Goal: Transaction & Acquisition: Purchase product/service

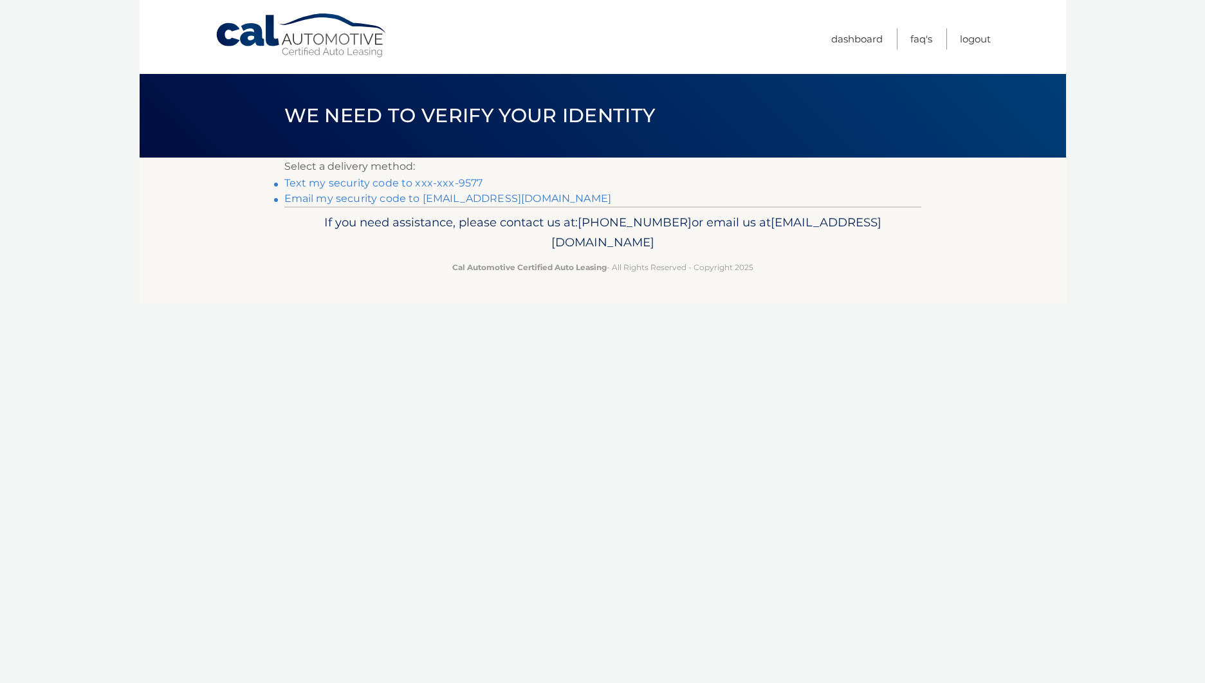
click at [418, 183] on link "Text my security code to xxx-xxx-9577" at bounding box center [383, 183] width 199 height 12
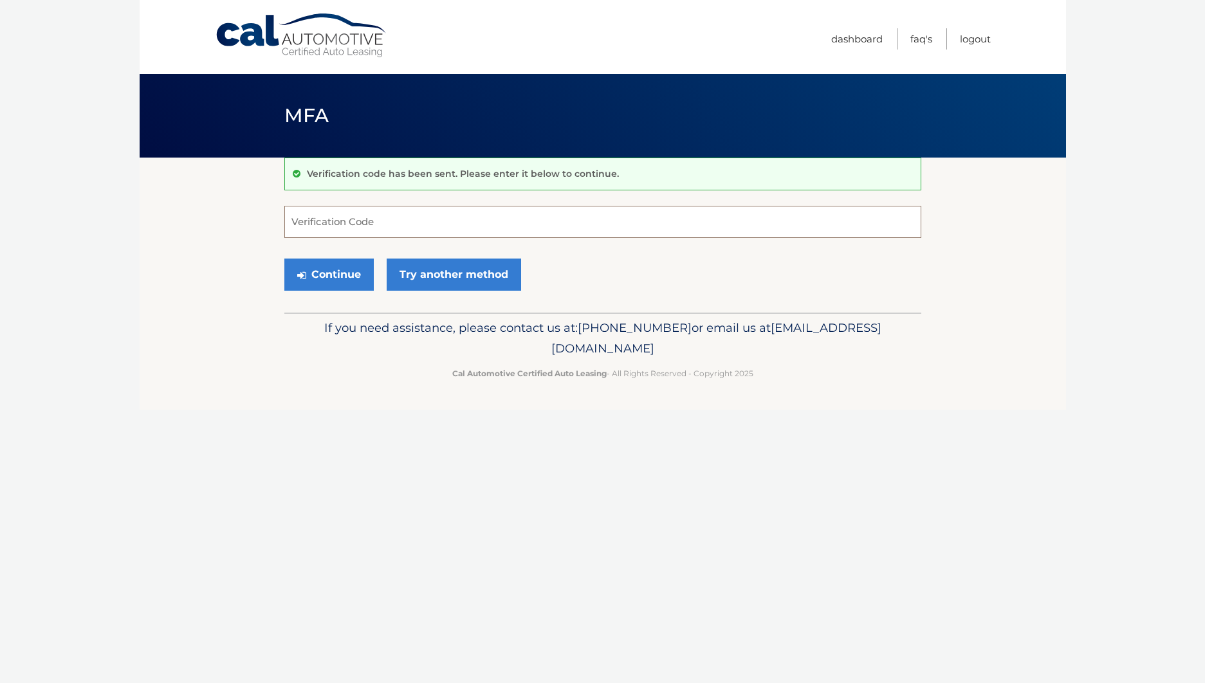
click at [379, 219] on input "Verification Code" at bounding box center [602, 222] width 637 height 32
type input "221213"
click at [326, 278] on button "Continue" at bounding box center [328, 275] width 89 height 32
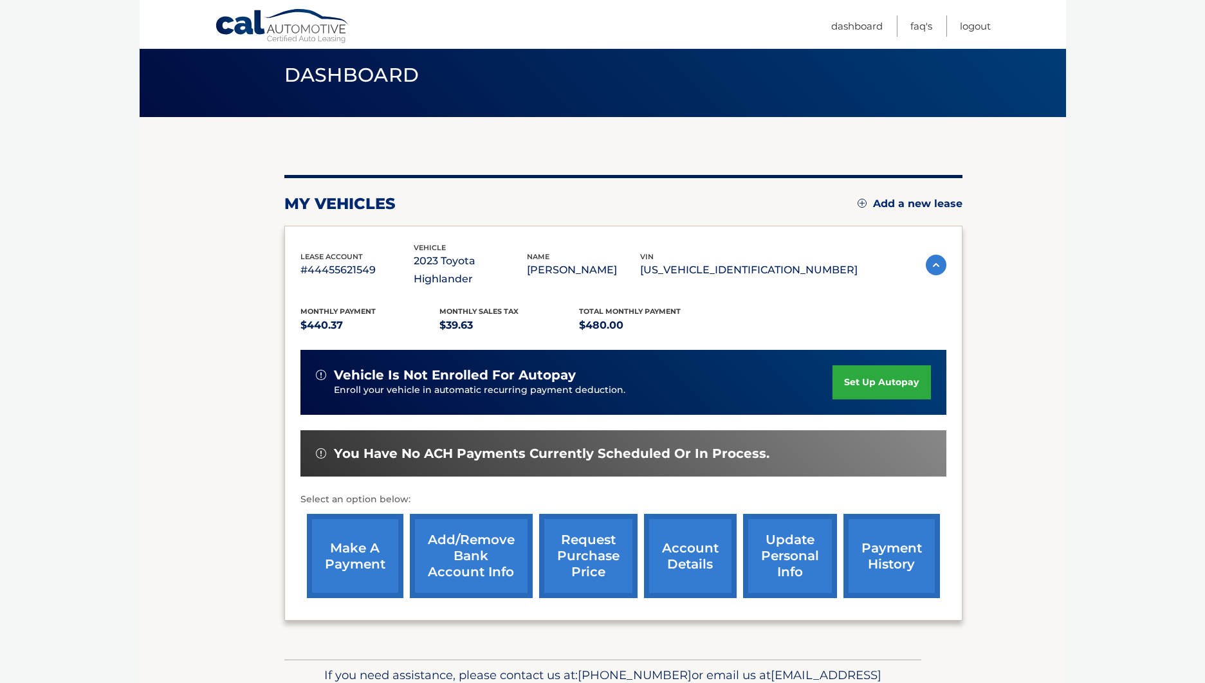
scroll to position [96, 0]
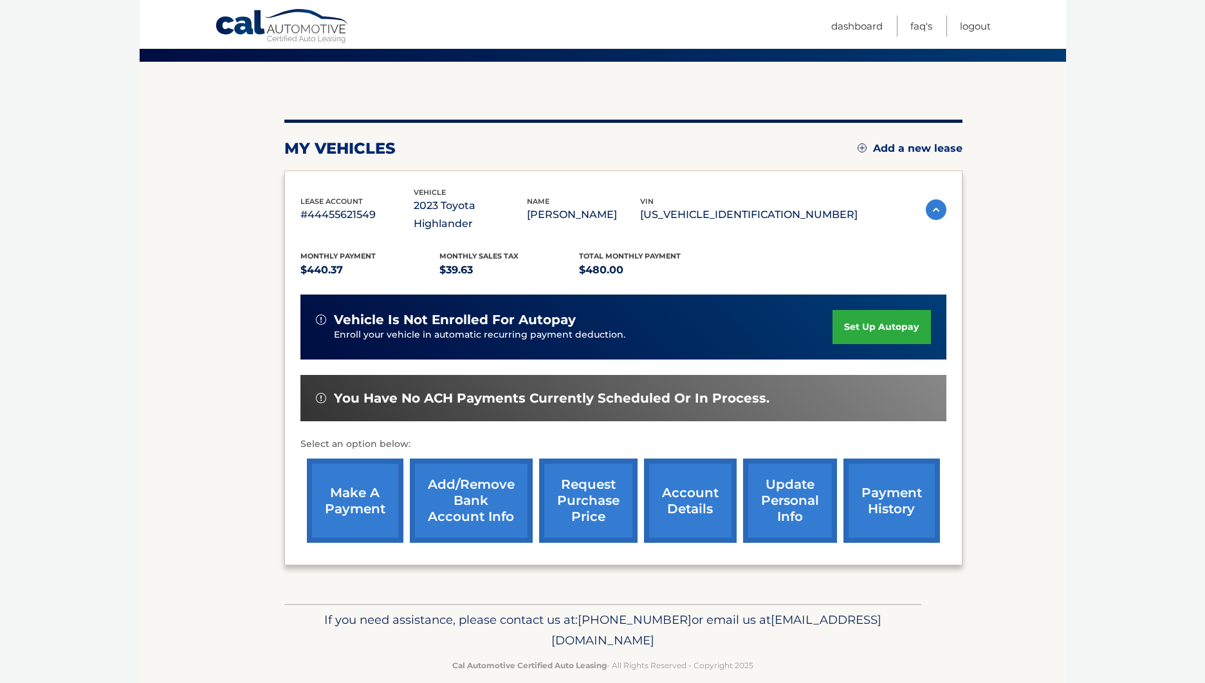
click at [354, 468] on link "make a payment" at bounding box center [355, 501] width 96 height 84
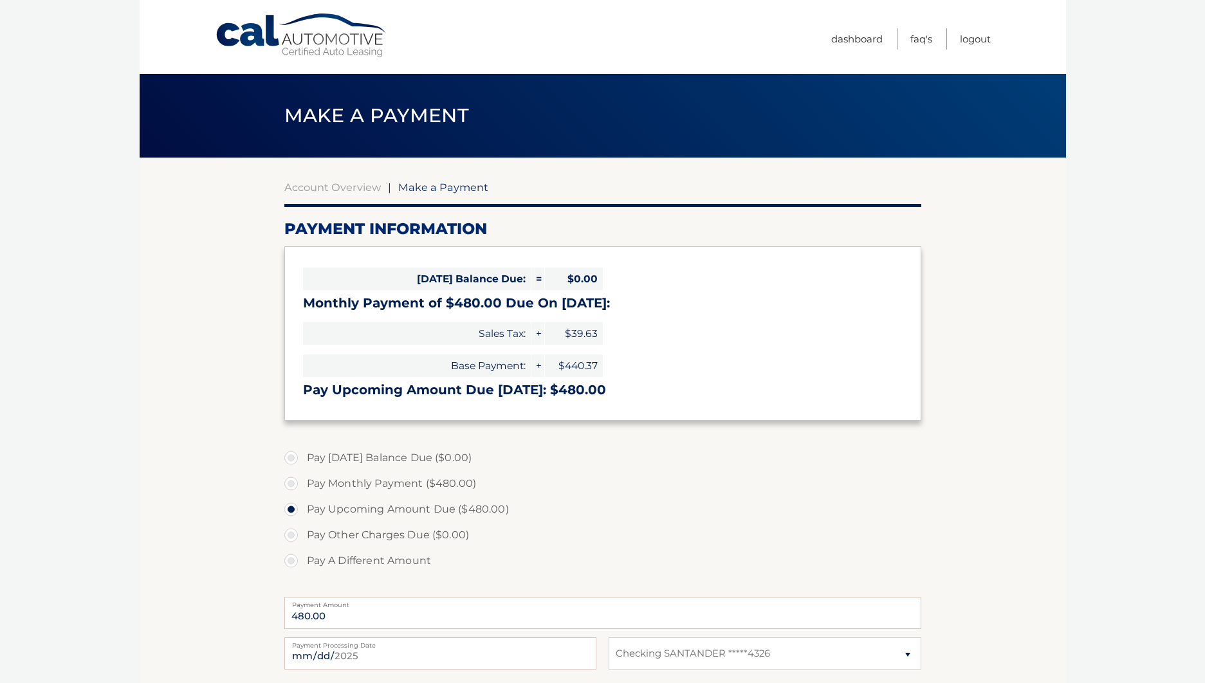
select select "MjYwY2FmN2EtZjQzNy00ZGI4LWJmYTItMTI3NGI1YjhiZmY1"
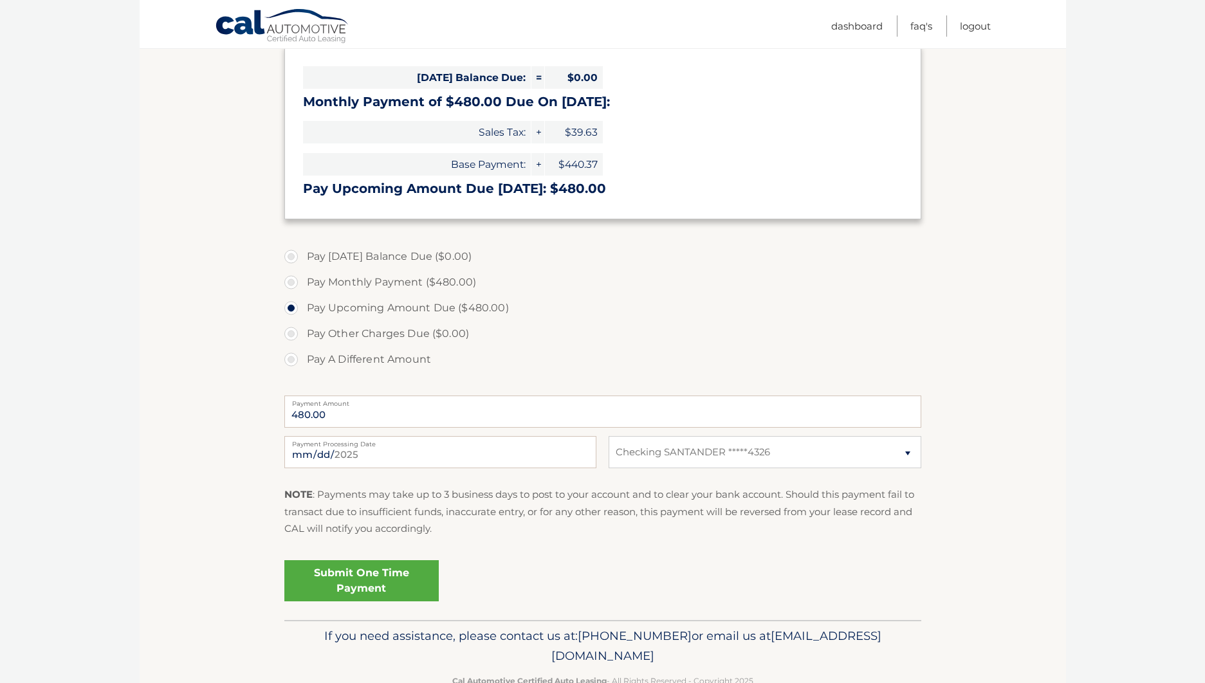
scroll to position [214, 0]
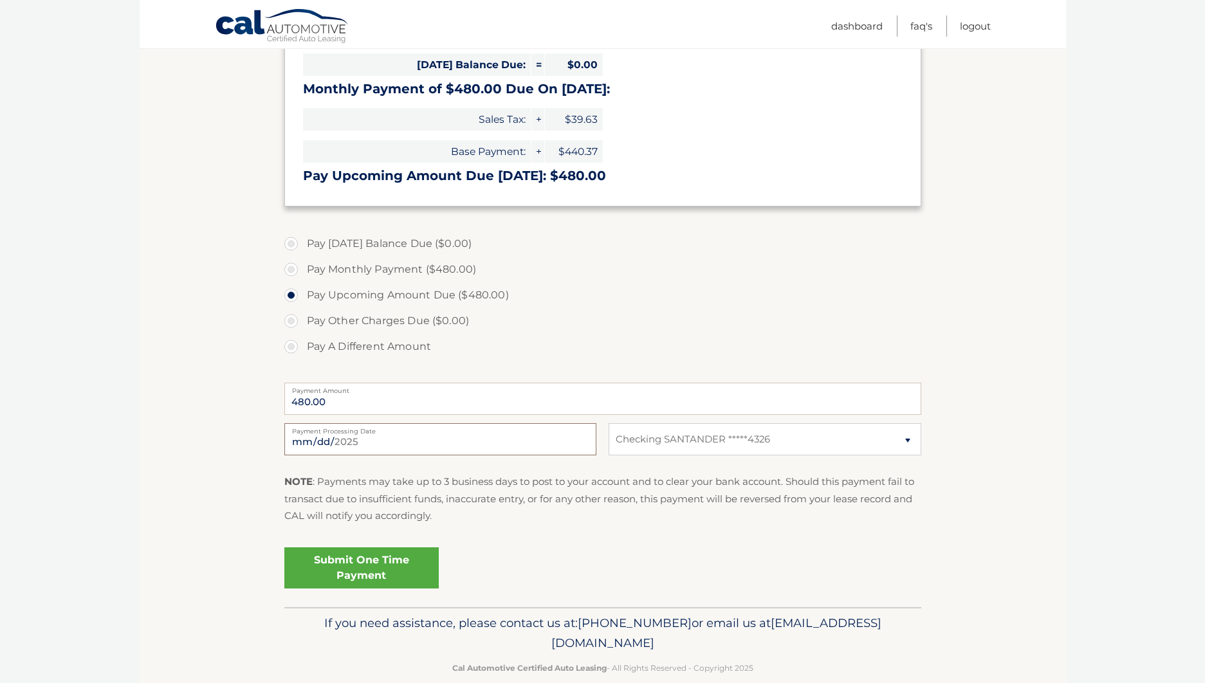
click at [392, 444] on input "2025-09-01" at bounding box center [440, 439] width 312 height 32
type input "2025-09-02"
click at [363, 570] on link "Submit One Time Payment" at bounding box center [361, 567] width 154 height 41
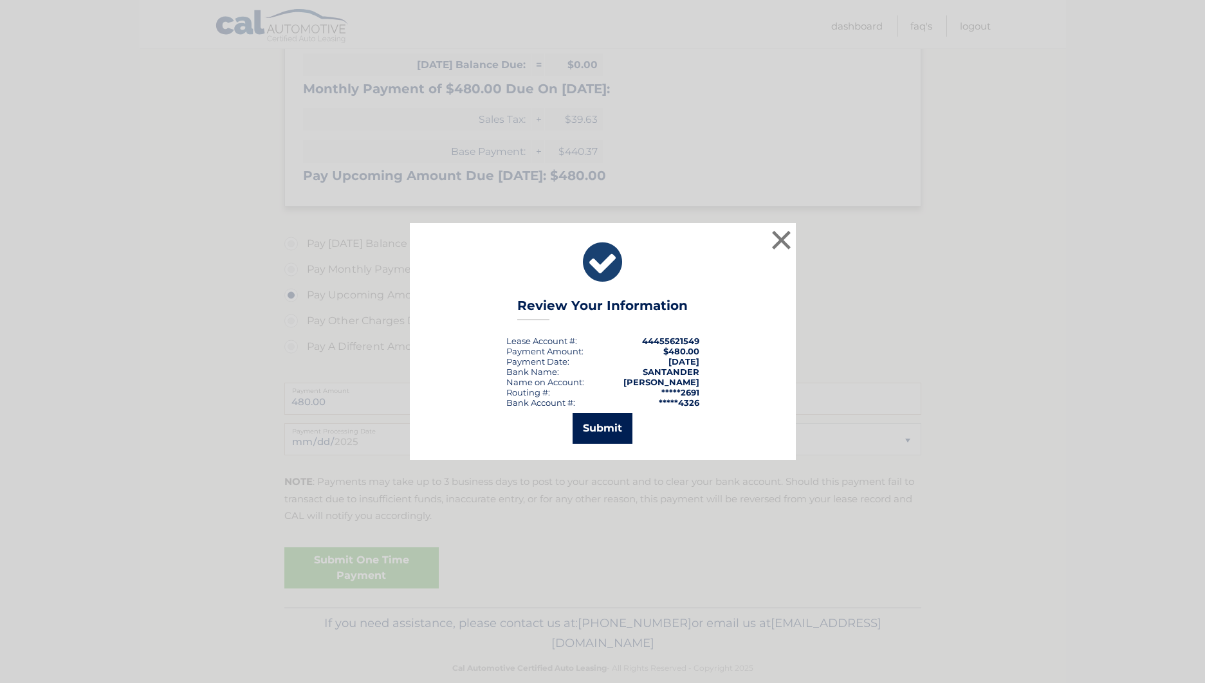
click at [614, 433] on button "Submit" at bounding box center [602, 428] width 60 height 31
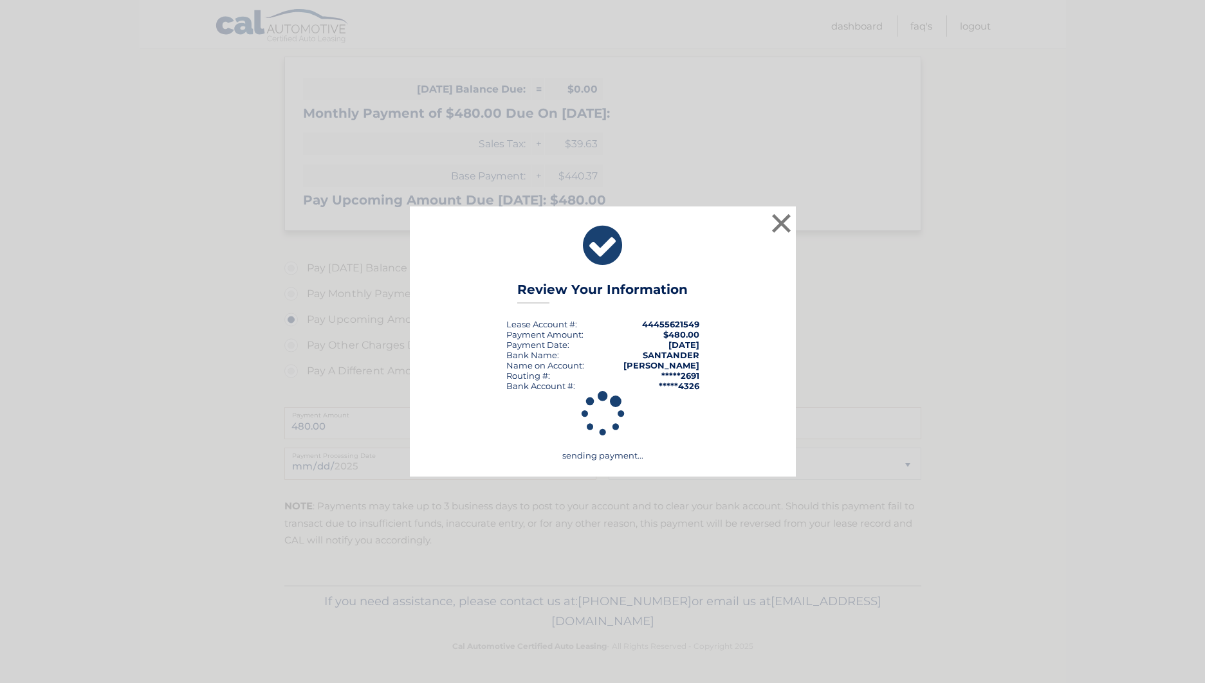
scroll to position [190, 0]
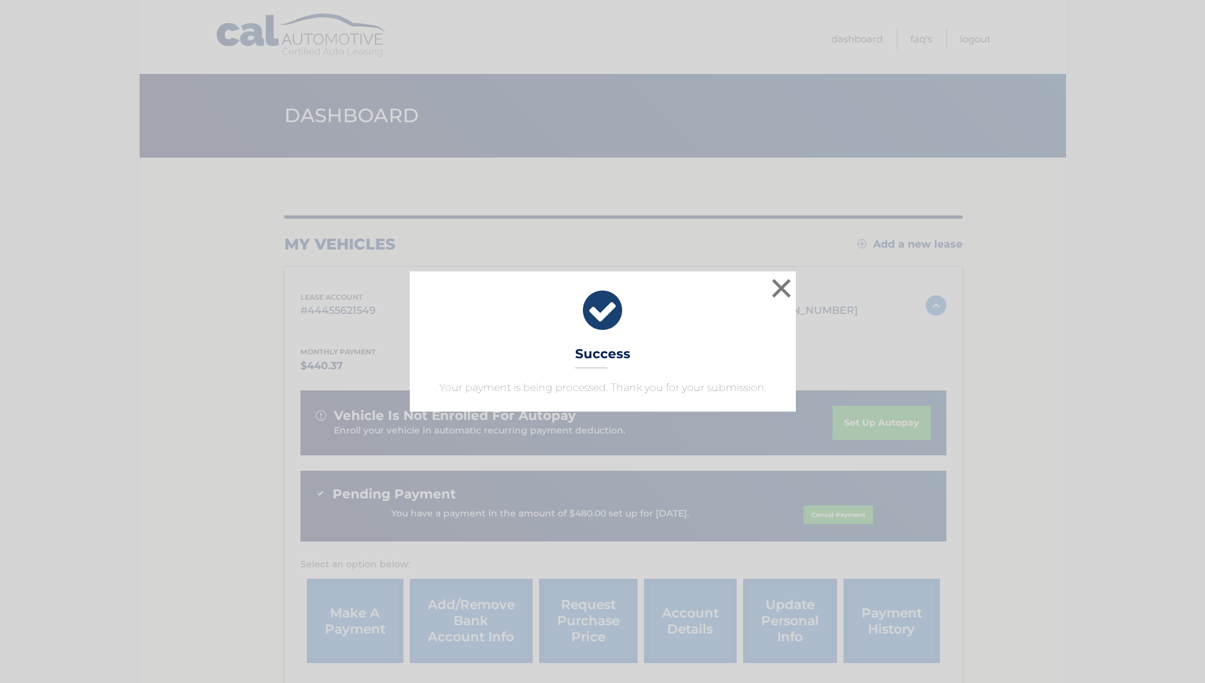
click at [588, 311] on icon at bounding box center [603, 310] width 354 height 46
click at [605, 353] on h3 "Success" at bounding box center [602, 357] width 55 height 23
click at [777, 287] on button "×" at bounding box center [782, 288] width 26 height 26
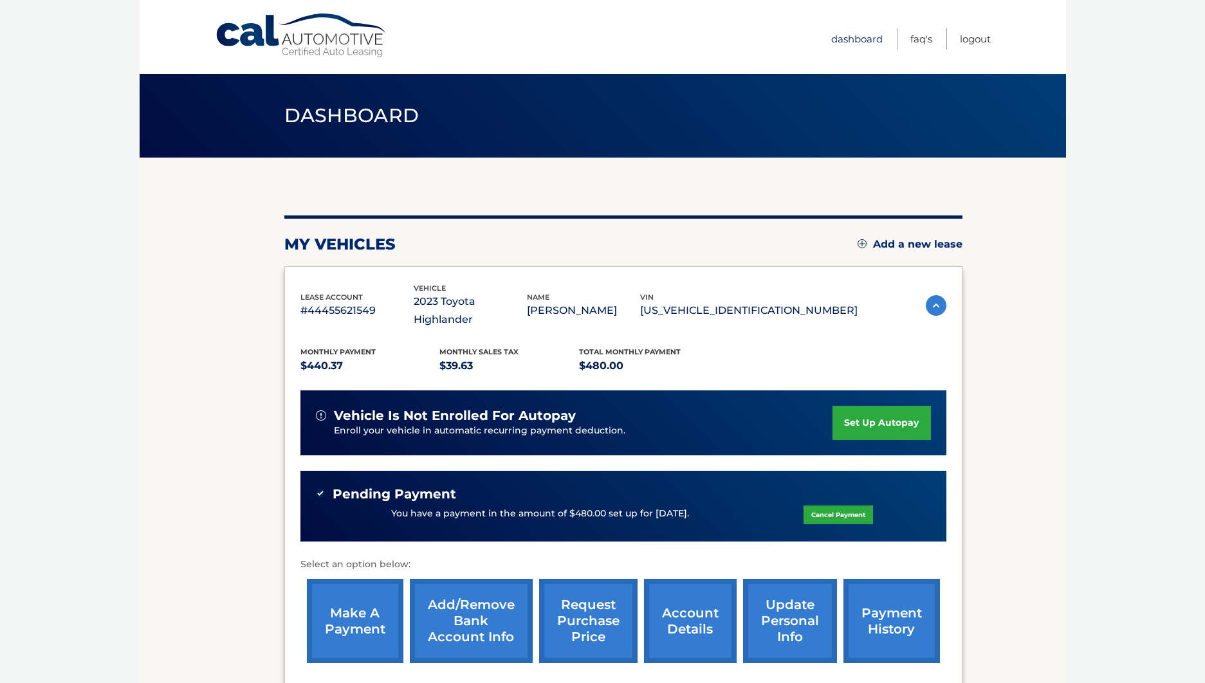
click at [848, 37] on link "Dashboard" at bounding box center [856, 38] width 51 height 21
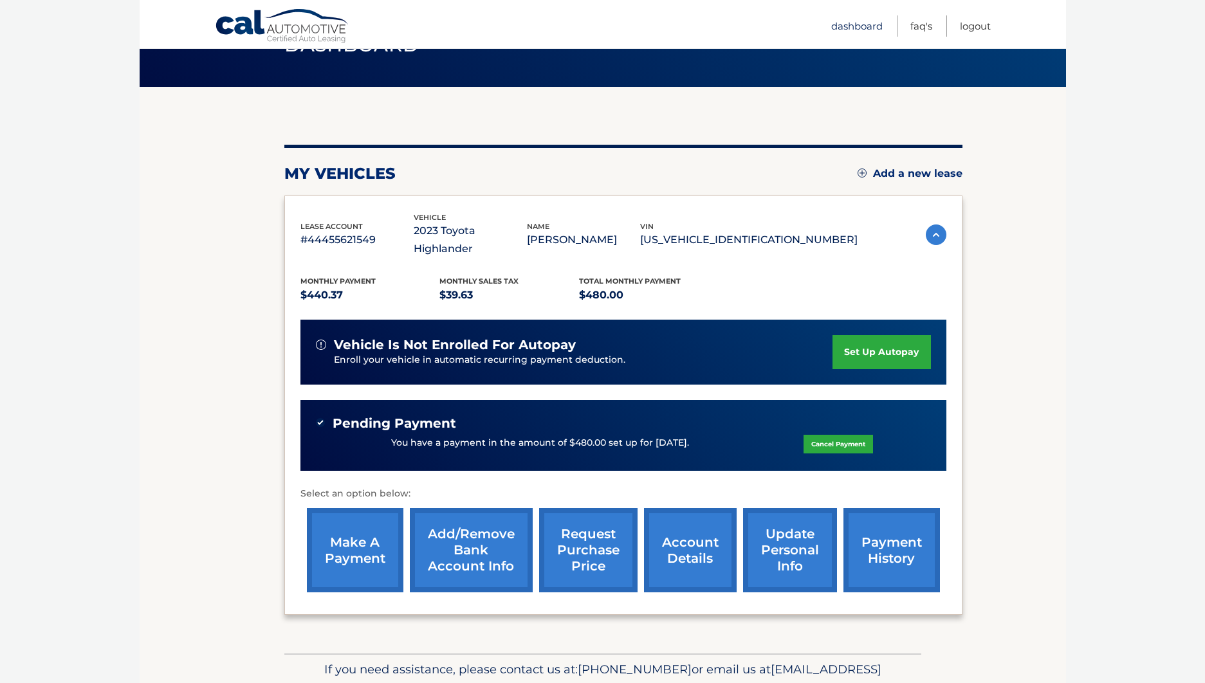
scroll to position [120, 0]
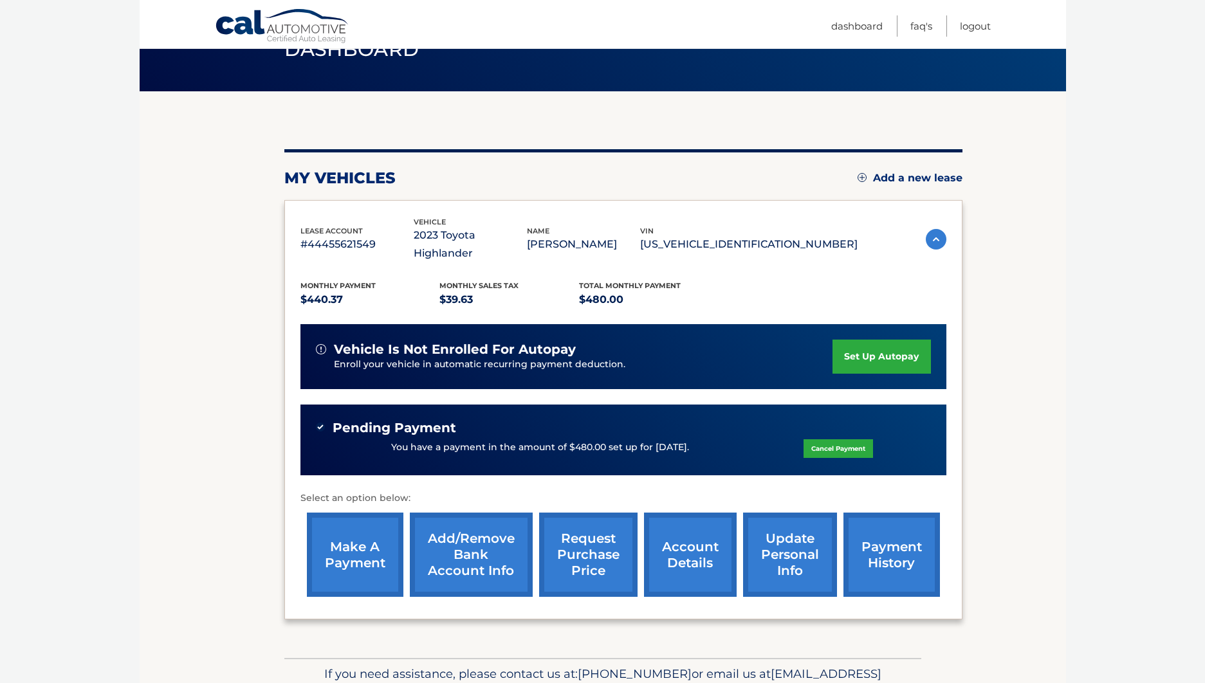
scroll to position [120, 0]
